Goal: Transaction & Acquisition: Book appointment/travel/reservation

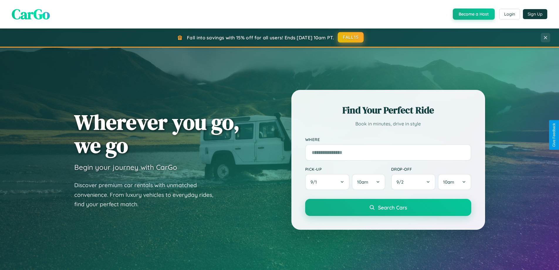
click at [351, 37] on button "FALL15" at bounding box center [351, 37] width 26 height 11
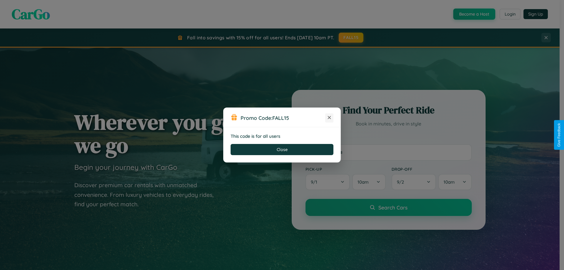
click at [329, 118] on icon at bounding box center [329, 117] width 6 height 6
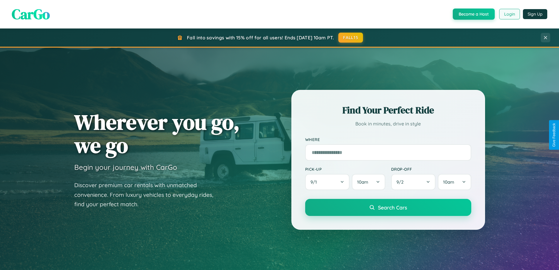
click at [509, 14] on button "Login" at bounding box center [509, 14] width 21 height 11
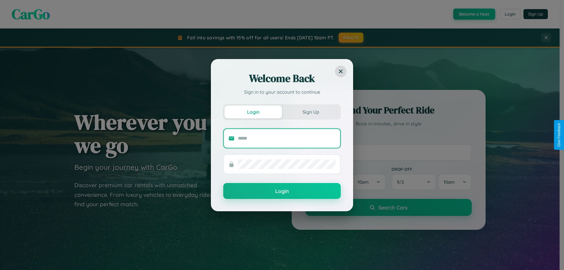
click at [287, 138] on input "text" at bounding box center [286, 138] width 97 height 9
type input "**********"
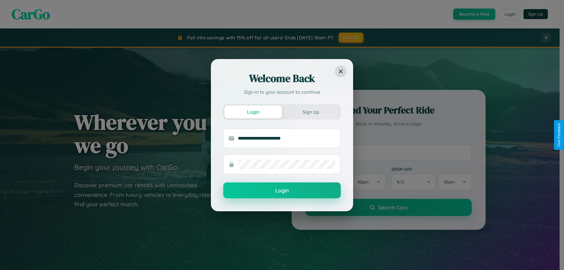
click at [282, 190] on button "Login" at bounding box center [281, 190] width 117 height 16
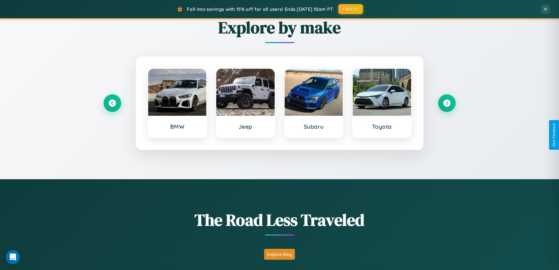
scroll to position [469, 0]
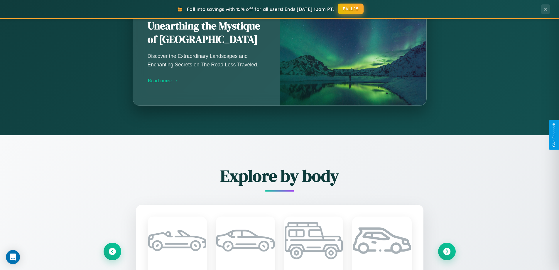
click at [351, 9] on button "FALL15" at bounding box center [351, 9] width 26 height 11
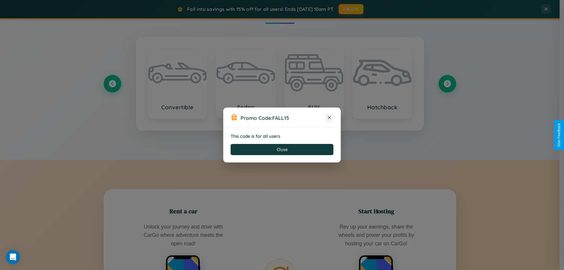
click at [329, 118] on icon at bounding box center [329, 117] width 6 height 6
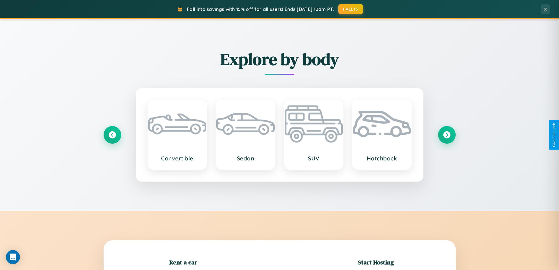
scroll to position [127, 0]
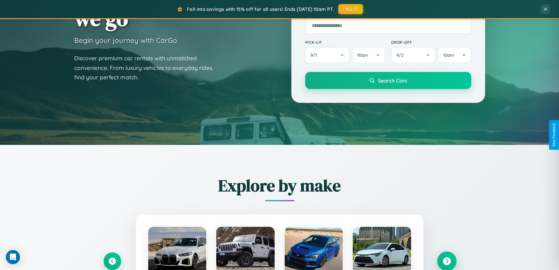
click at [447, 261] on icon at bounding box center [447, 261] width 8 height 8
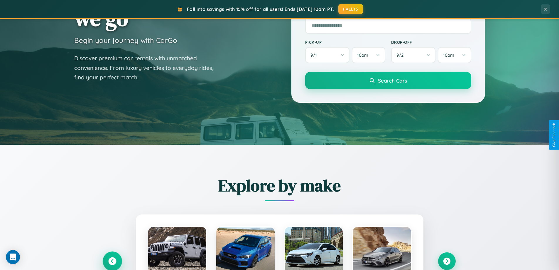
click at [112, 261] on icon at bounding box center [112, 261] width 8 height 8
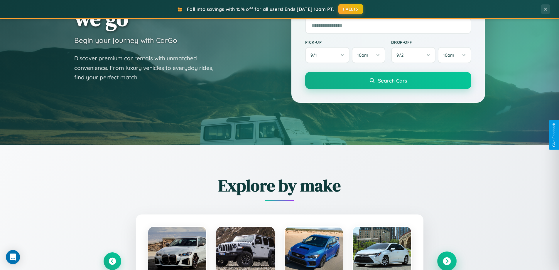
click at [447, 261] on icon at bounding box center [447, 261] width 8 height 8
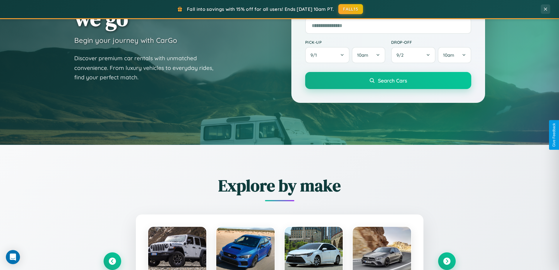
scroll to position [588, 0]
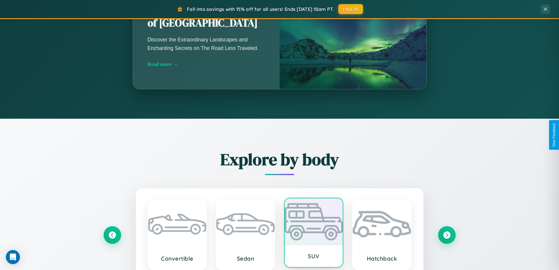
click at [314, 235] on div at bounding box center [314, 221] width 58 height 47
